Goal: Find specific page/section: Find specific page/section

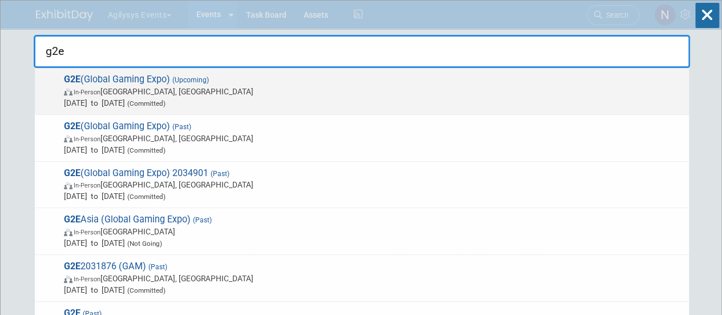
type input "g2e"
click at [517, 94] on span "In-Person [GEOGRAPHIC_DATA], [GEOGRAPHIC_DATA]" at bounding box center [374, 91] width 620 height 11
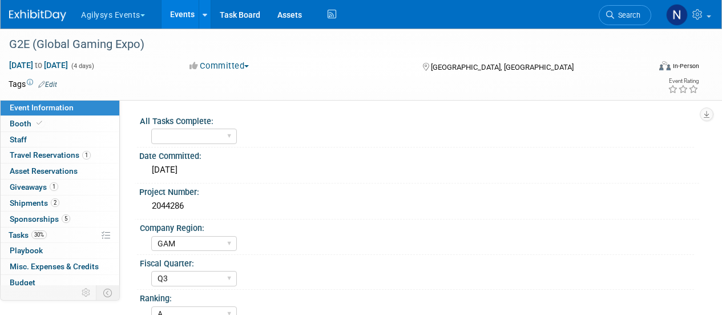
select select "GAM"
select select "Q3"
select select "A"
select select "Yes"
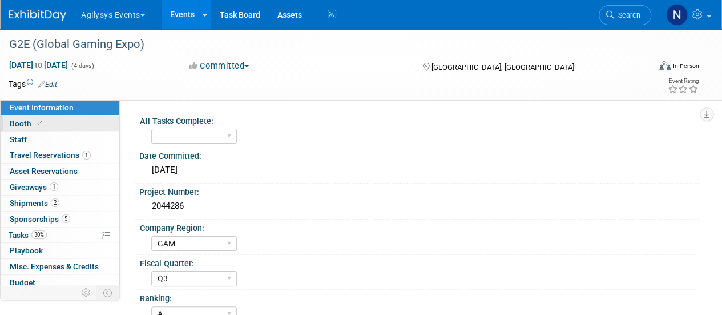
click at [41, 118] on link "Booth" at bounding box center [60, 123] width 119 height 15
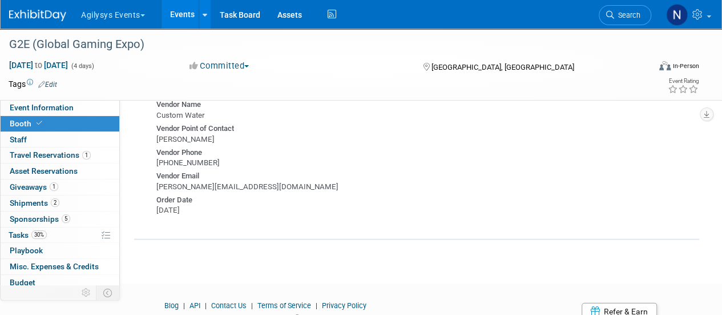
scroll to position [1218, 0]
